Goal: Task Accomplishment & Management: Manage account settings

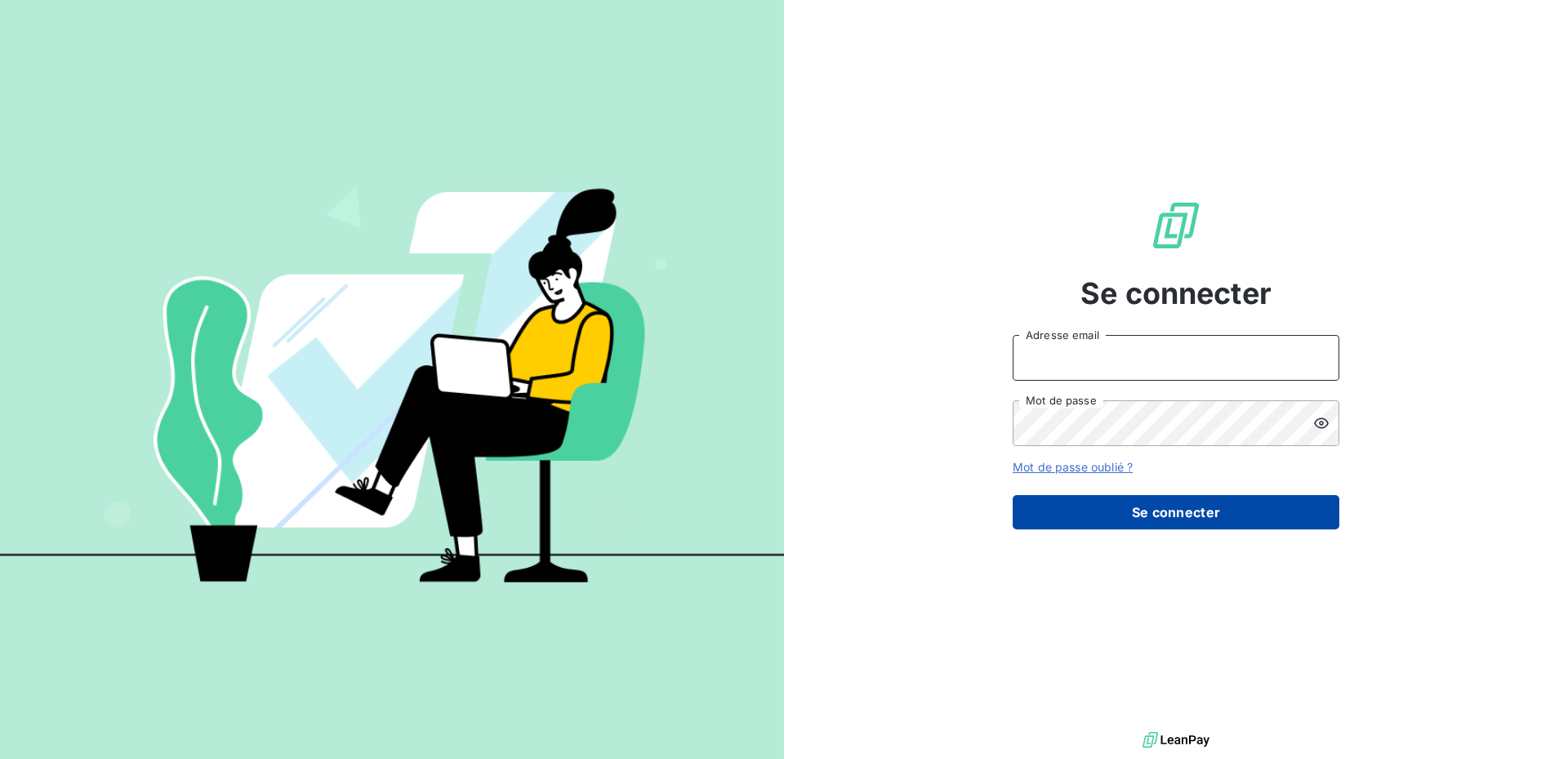
type input "[PERSON_NAME][EMAIL_ADDRESS][PERSON_NAME][DOMAIN_NAME]"
click at [1160, 508] on button "Se connecter" at bounding box center [1176, 512] width 327 height 34
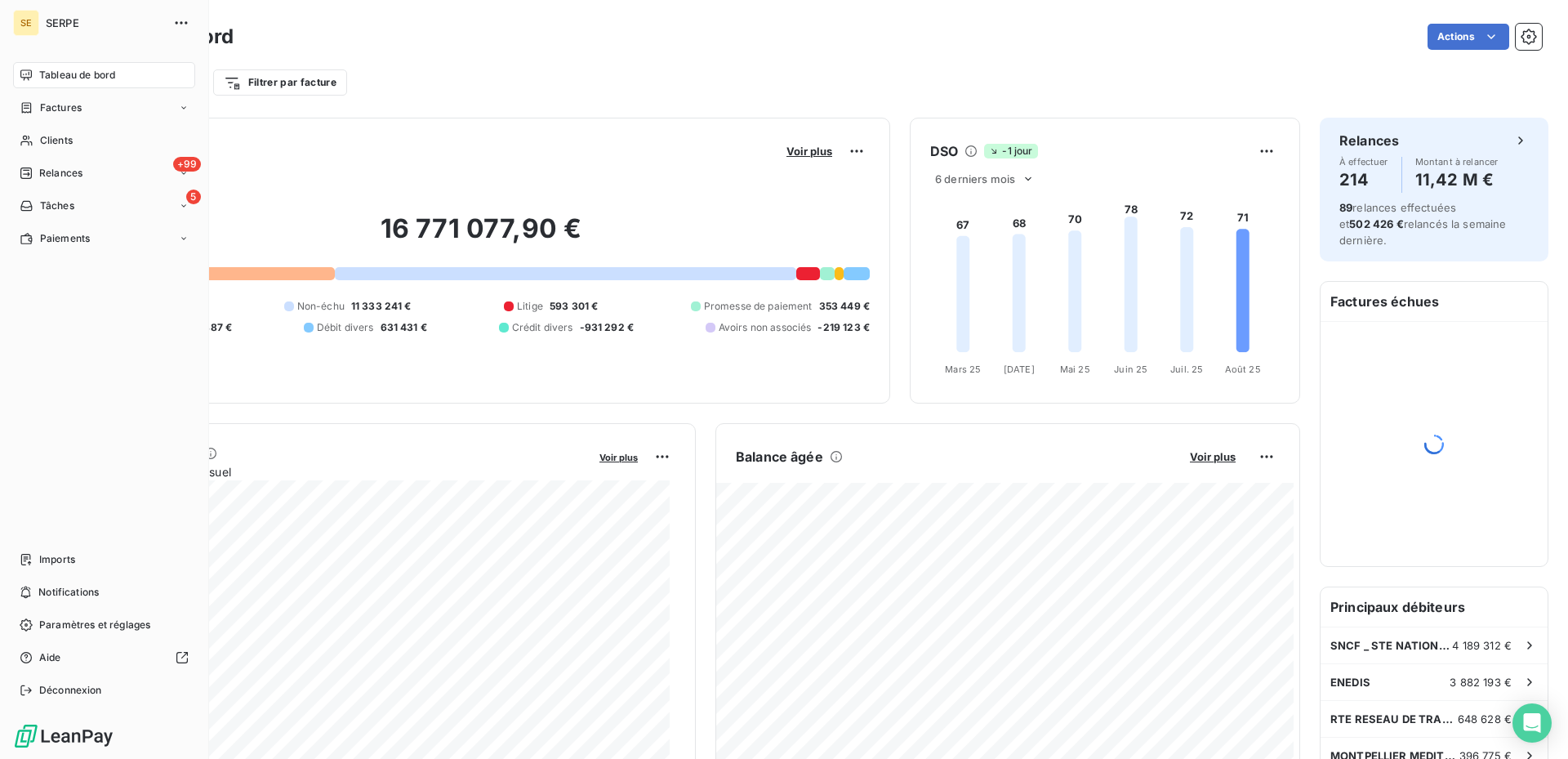
click at [56, 21] on span "SERPE" at bounding box center [105, 23] width 118 height 13
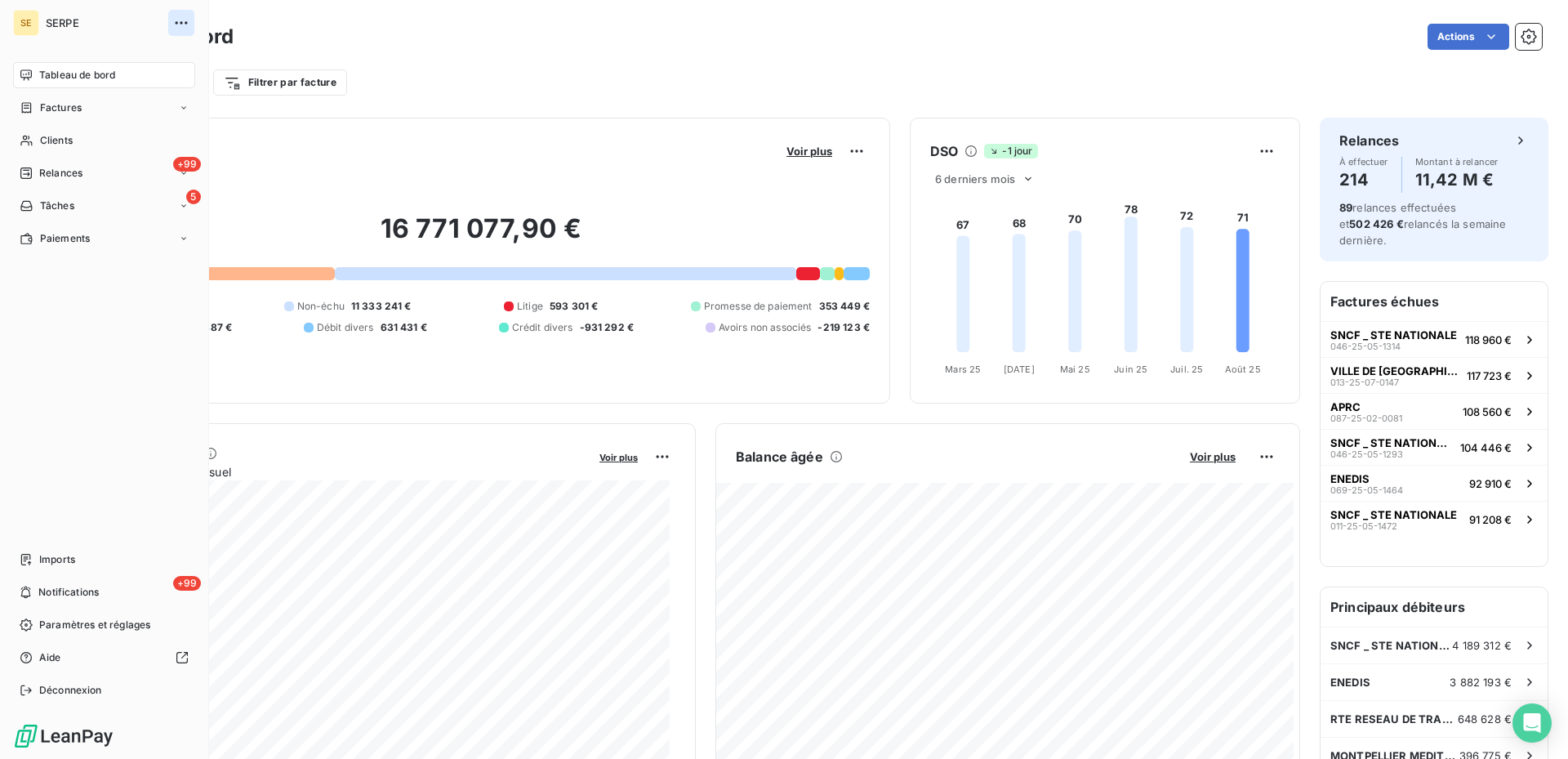
click at [187, 19] on icon "button" at bounding box center [181, 23] width 17 height 17
click at [33, 26] on div "SE" at bounding box center [26, 23] width 26 height 26
click at [25, 25] on div "SE" at bounding box center [26, 23] width 26 height 26
